Goal: Information Seeking & Learning: Check status

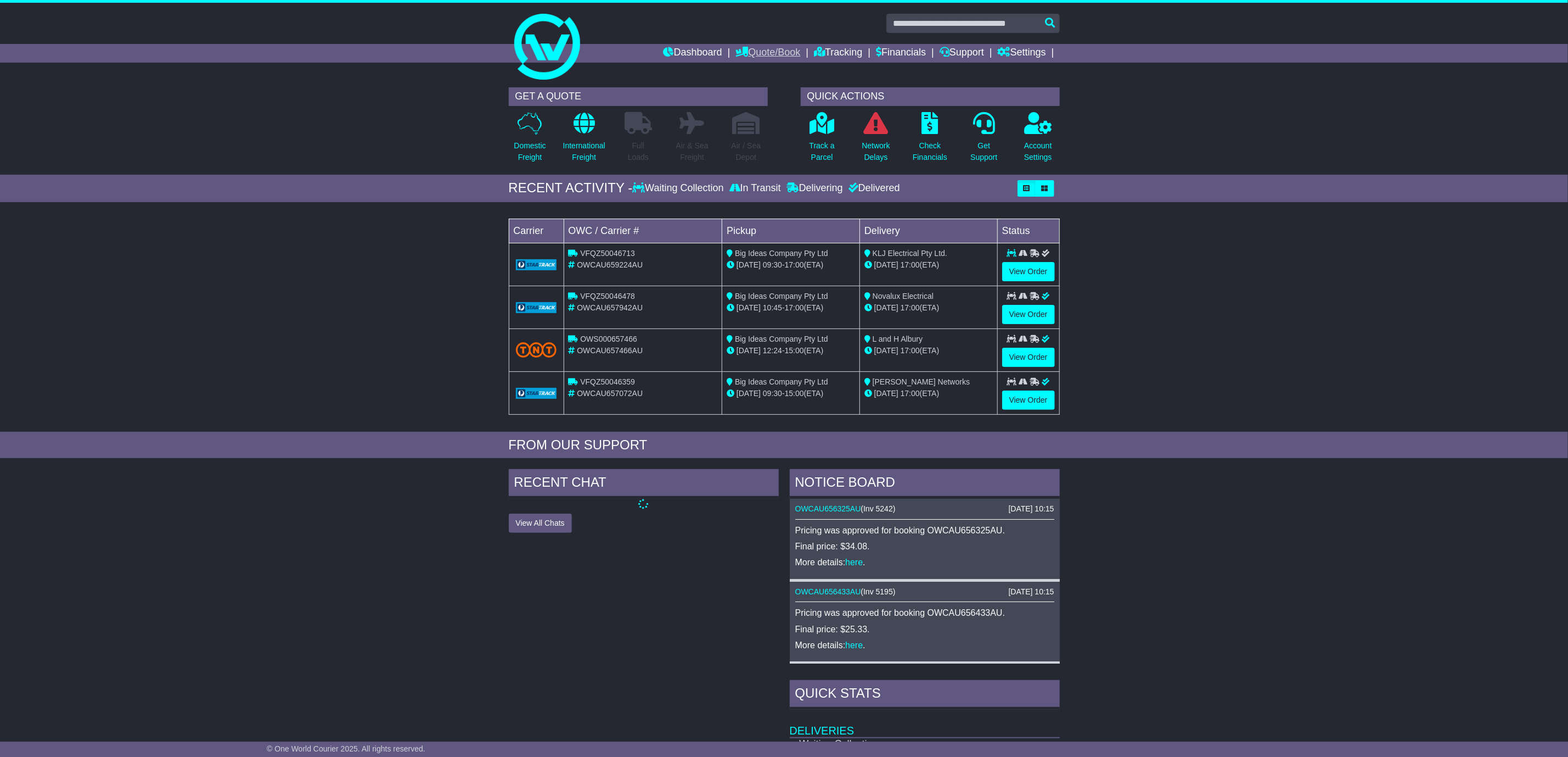
click at [762, 51] on link "Quote/Book" at bounding box center [768, 53] width 65 height 18
click at [825, 48] on link "Tracking" at bounding box center [838, 53] width 48 height 18
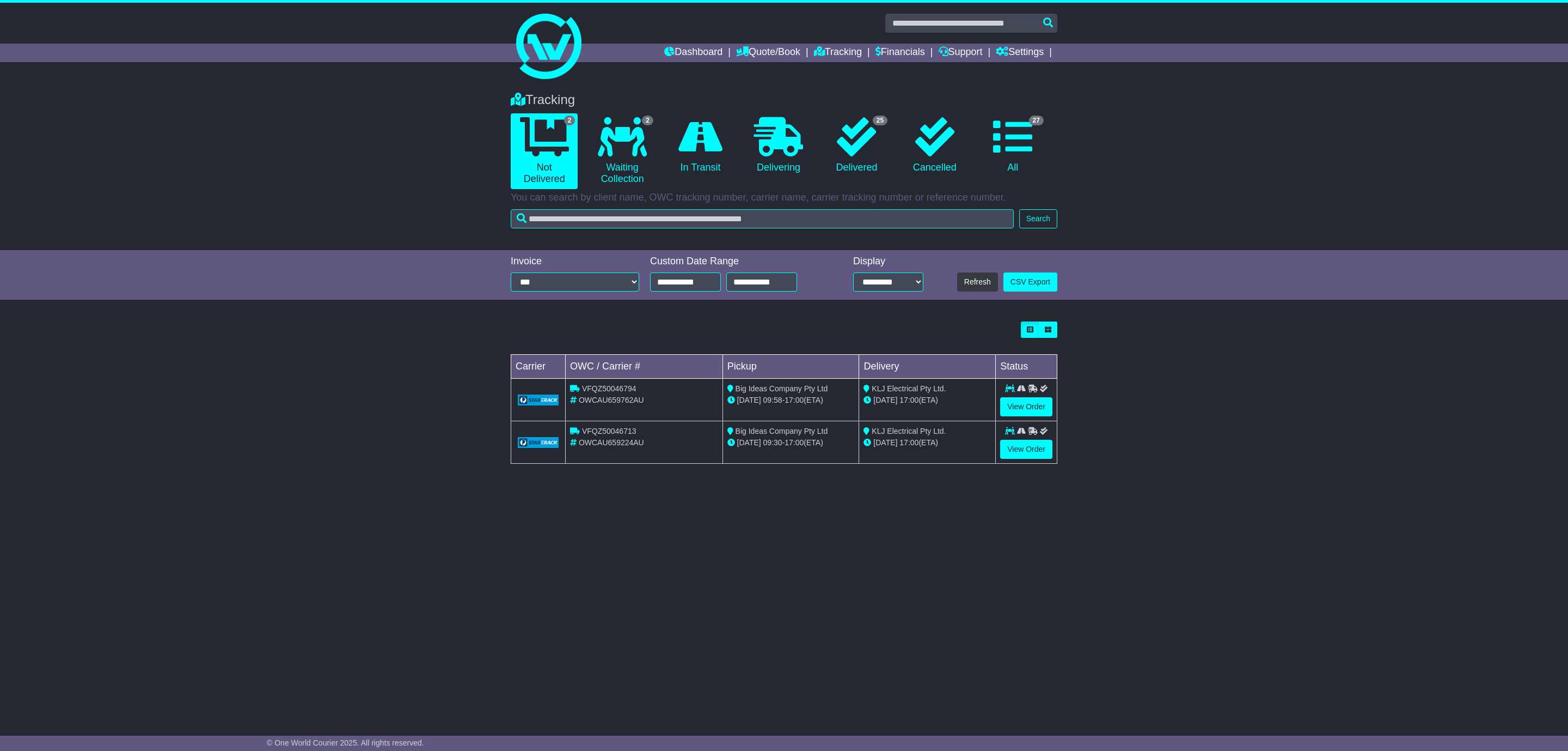
click at [621, 386] on span "VFQZ50046794" at bounding box center [609, 389] width 54 height 9
copy span "VFQZ50046794"
